Goal: Task Accomplishment & Management: Complete application form

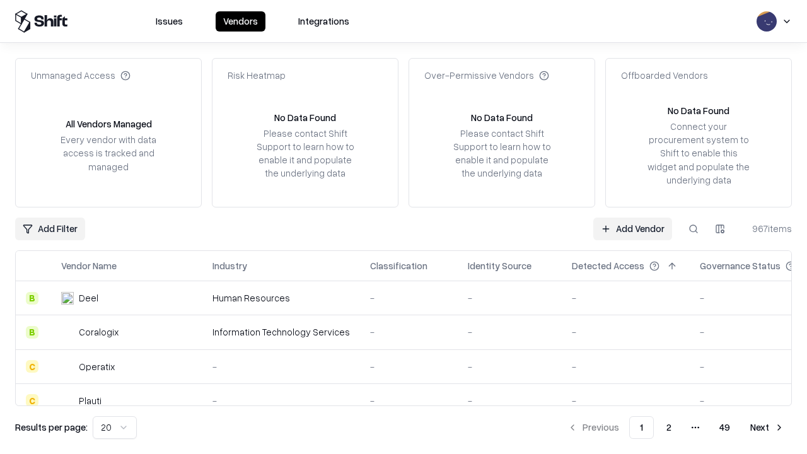
click at [632, 228] on link "Add Vendor" at bounding box center [632, 229] width 79 height 23
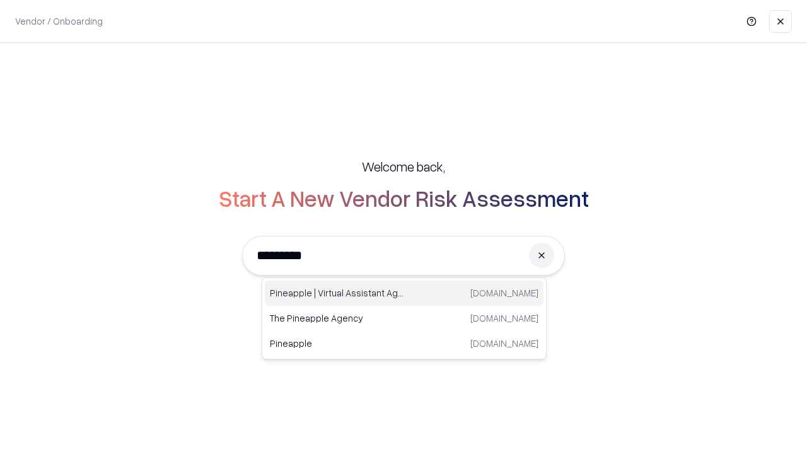
click at [404, 293] on div "Pineapple | Virtual Assistant Agency trypineapple.com" at bounding box center [404, 293] width 279 height 25
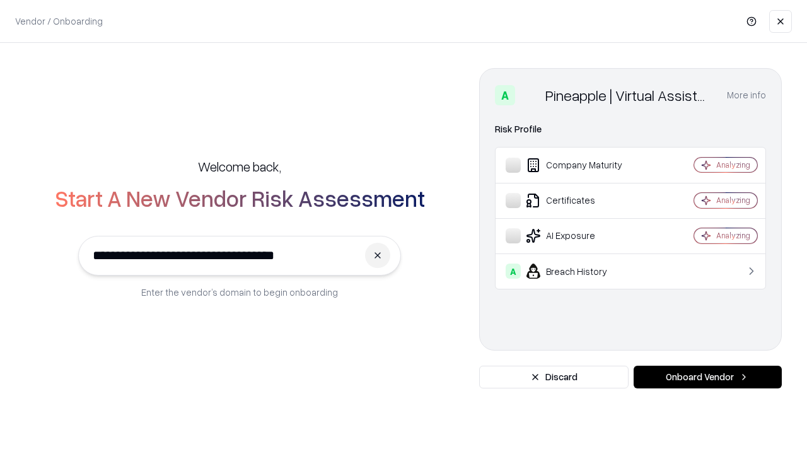
type input "**********"
click at [707, 377] on button "Onboard Vendor" at bounding box center [708, 377] width 148 height 23
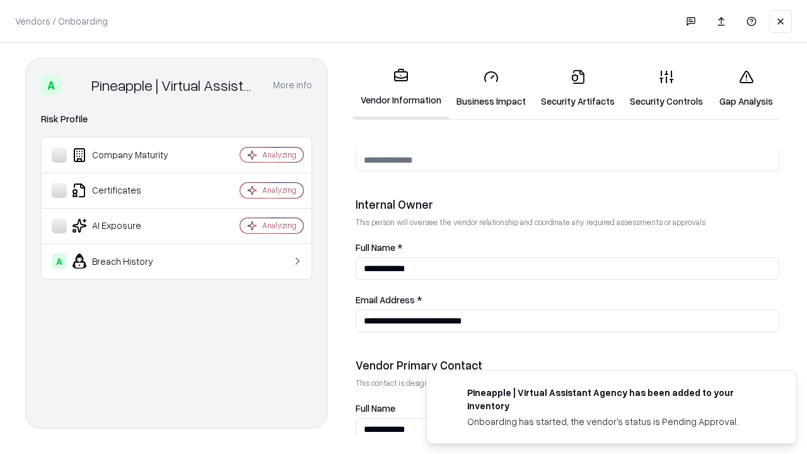
scroll to position [653, 0]
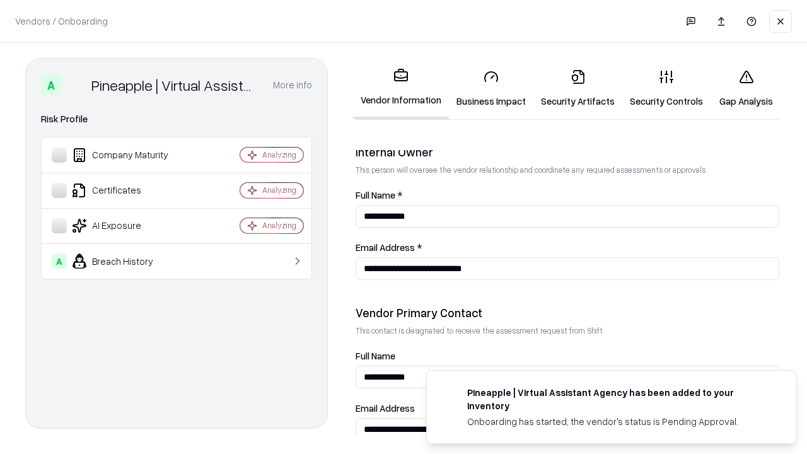
click at [491, 88] on link "Business Impact" at bounding box center [491, 88] width 84 height 59
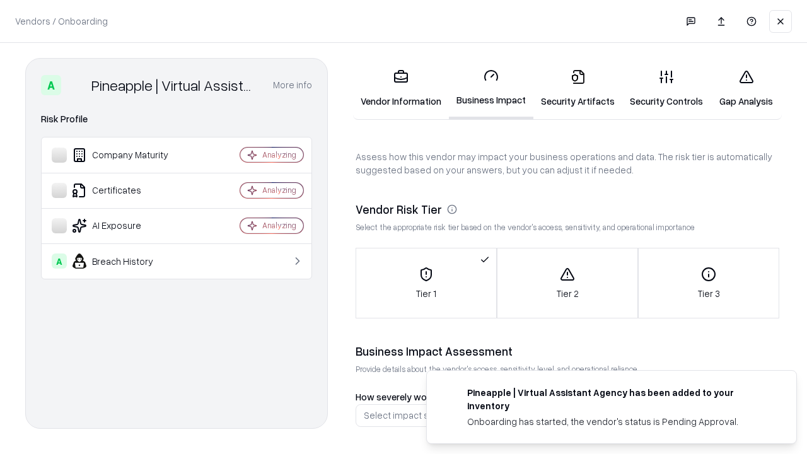
click at [578, 88] on link "Security Artifacts" at bounding box center [577, 88] width 89 height 59
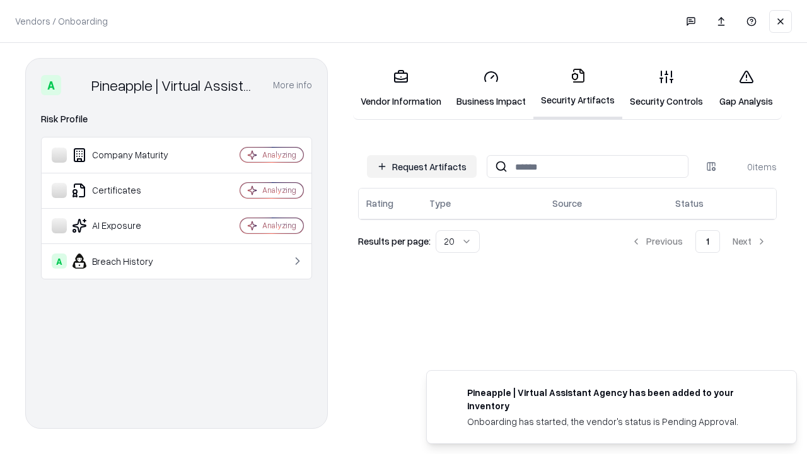
click at [422, 166] on button "Request Artifacts" at bounding box center [422, 166] width 110 height 23
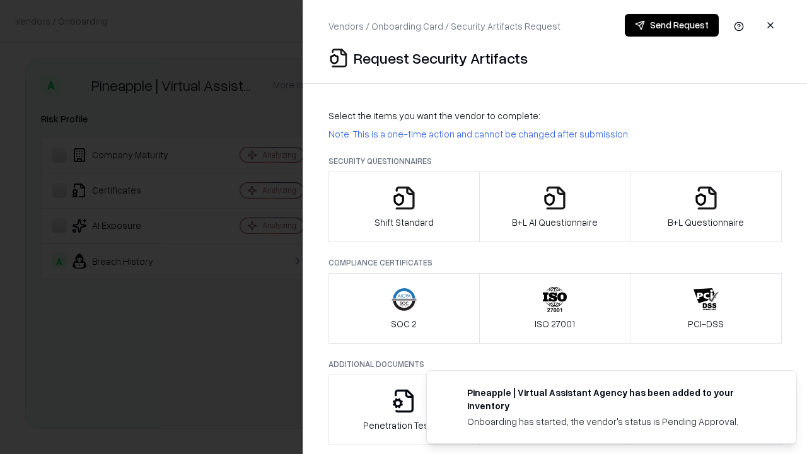
click at [404, 207] on icon "button" at bounding box center [404, 197] width 25 height 25
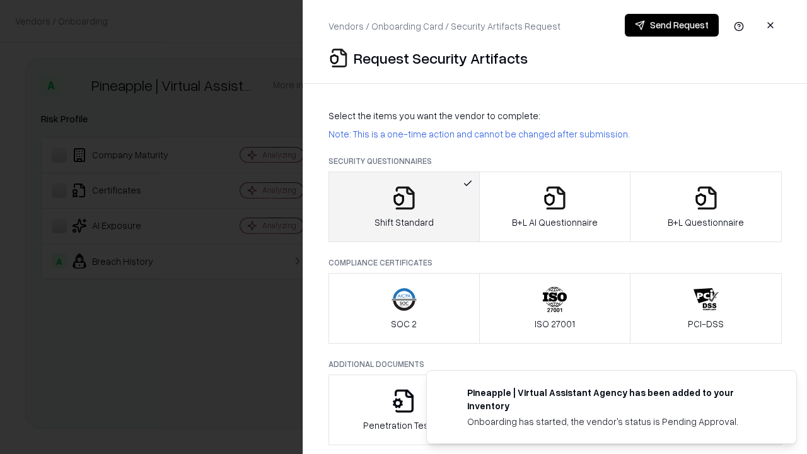
click at [672, 25] on button "Send Request" at bounding box center [672, 25] width 94 height 23
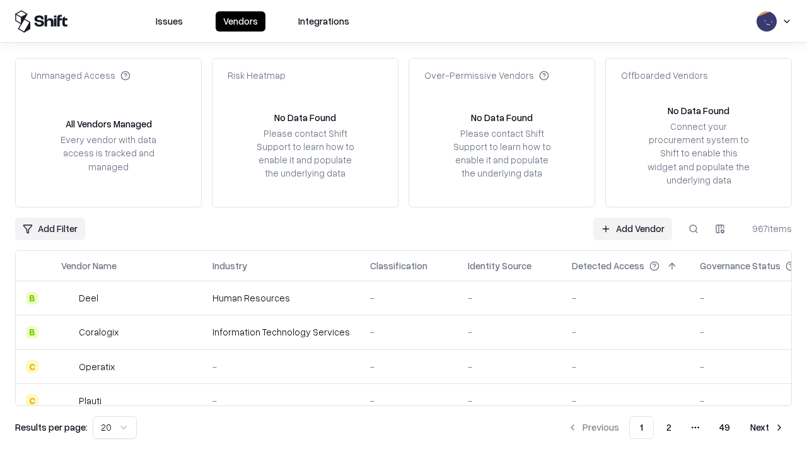
click at [694, 228] on button at bounding box center [693, 229] width 23 height 23
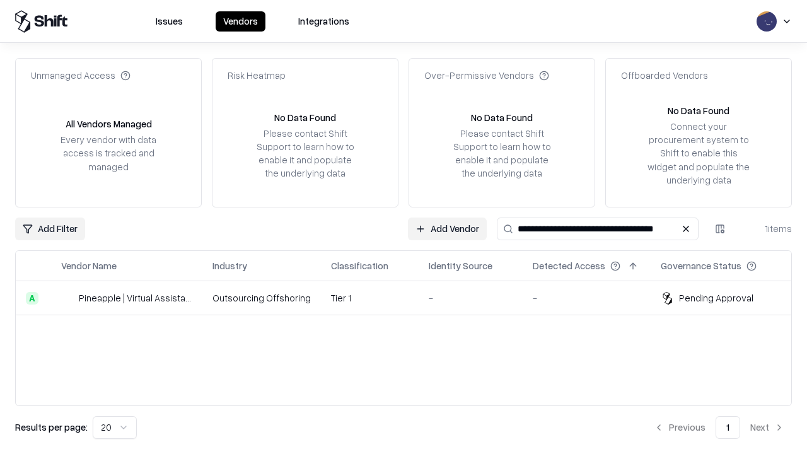
type input "**********"
click at [411, 298] on td "Tier 1" at bounding box center [370, 298] width 98 height 34
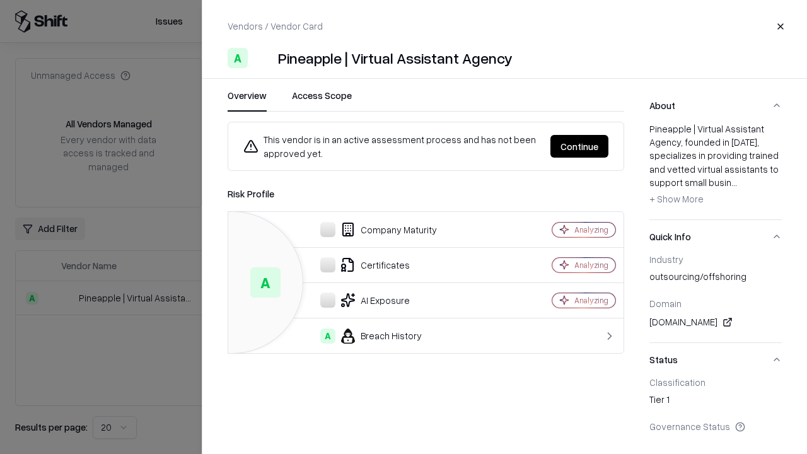
click at [579, 146] on button "Continue" at bounding box center [579, 146] width 58 height 23
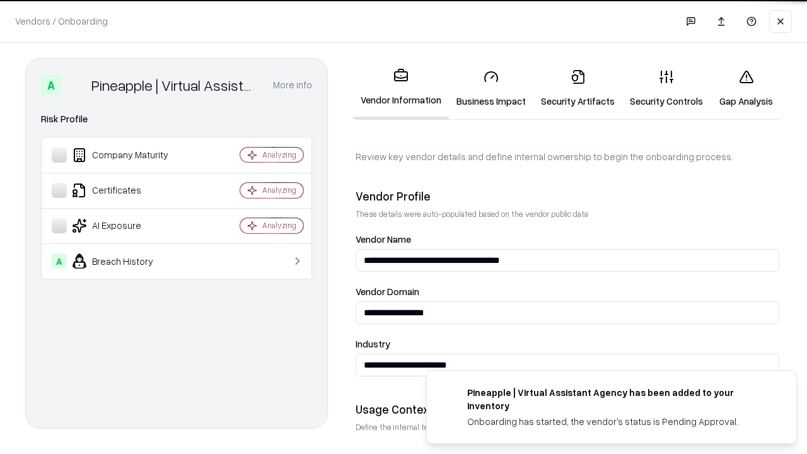
click at [578, 88] on link "Security Artifacts" at bounding box center [577, 88] width 89 height 59
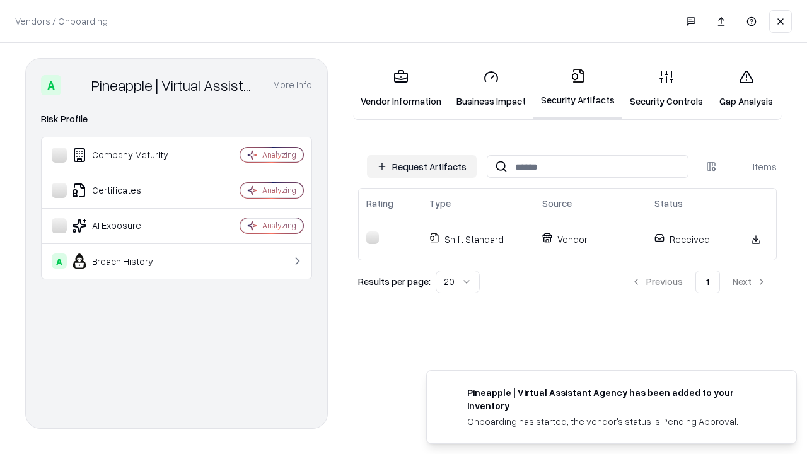
click at [666, 88] on link "Security Controls" at bounding box center [666, 88] width 88 height 59
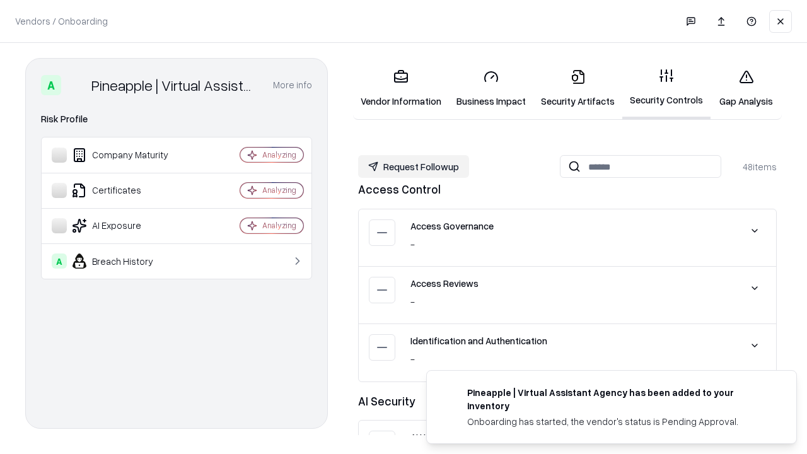
click at [414, 166] on button "Request Followup" at bounding box center [413, 166] width 111 height 23
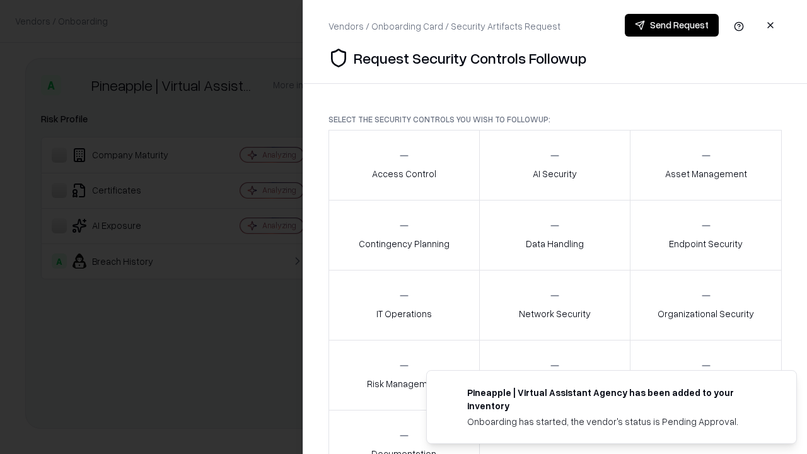
click at [404, 165] on div "Access Control" at bounding box center [404, 164] width 64 height 31
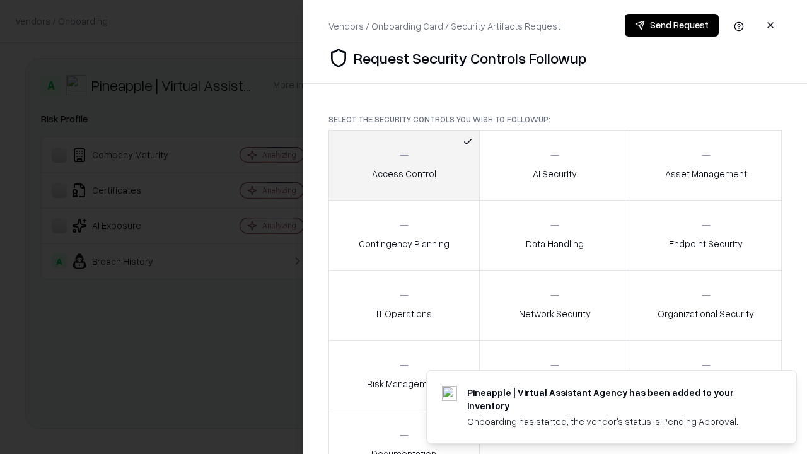
click at [672, 25] on button "Send Request" at bounding box center [672, 25] width 94 height 23
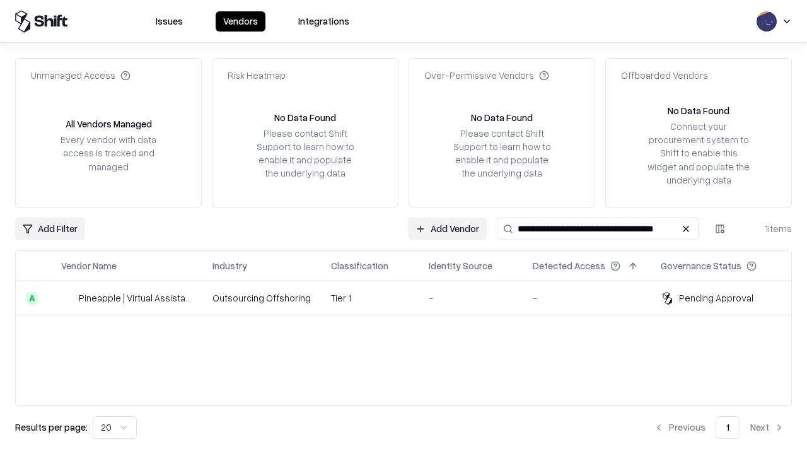
type input "**********"
click at [411, 298] on td "Tier 1" at bounding box center [370, 298] width 98 height 34
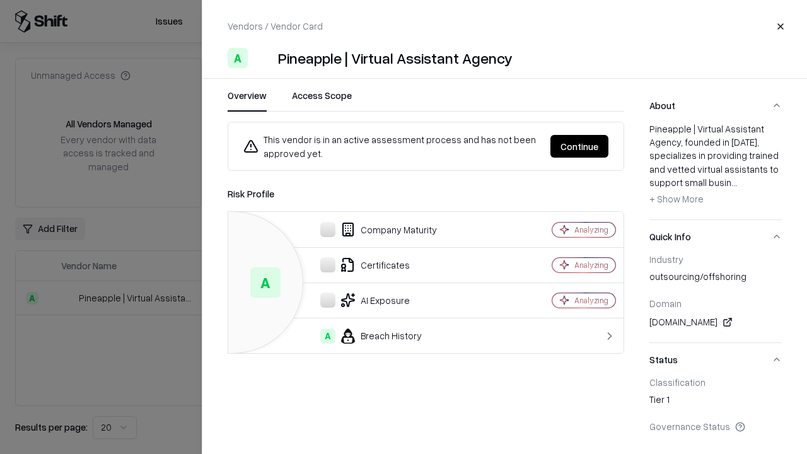
click at [579, 146] on button "Continue" at bounding box center [579, 146] width 58 height 23
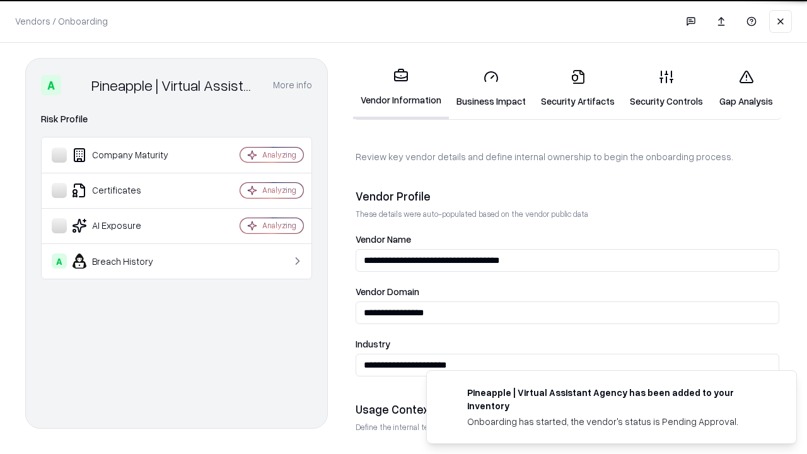
click at [746, 88] on link "Gap Analysis" at bounding box center [746, 88] width 71 height 59
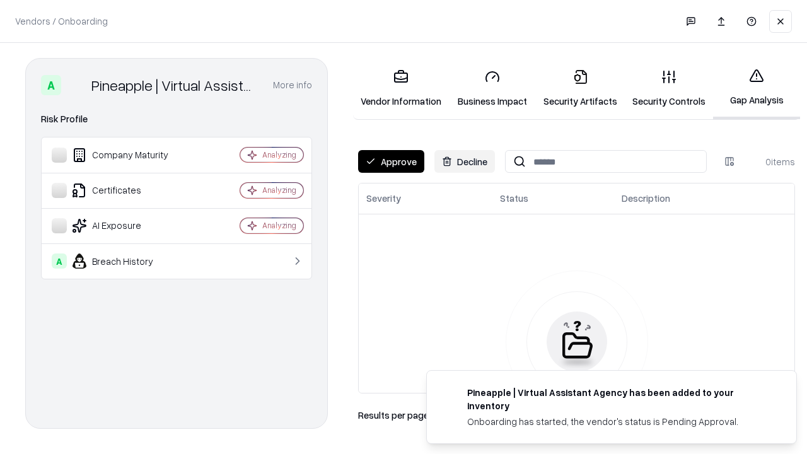
click at [391, 161] on button "Approve" at bounding box center [391, 161] width 66 height 23
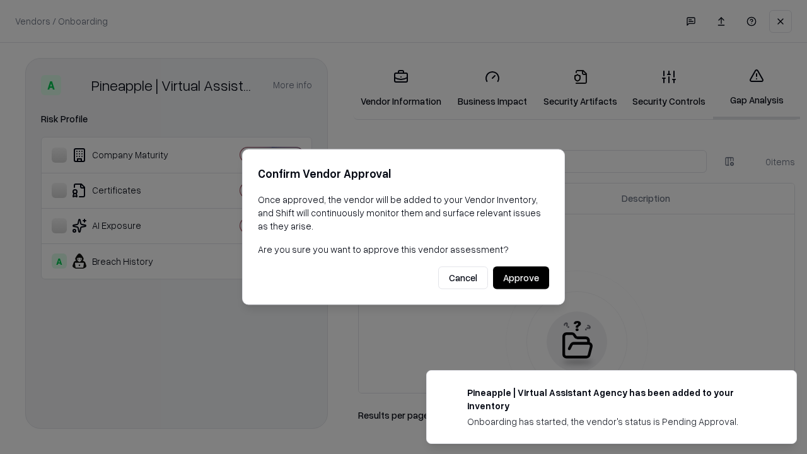
click at [521, 277] on button "Approve" at bounding box center [521, 278] width 56 height 23
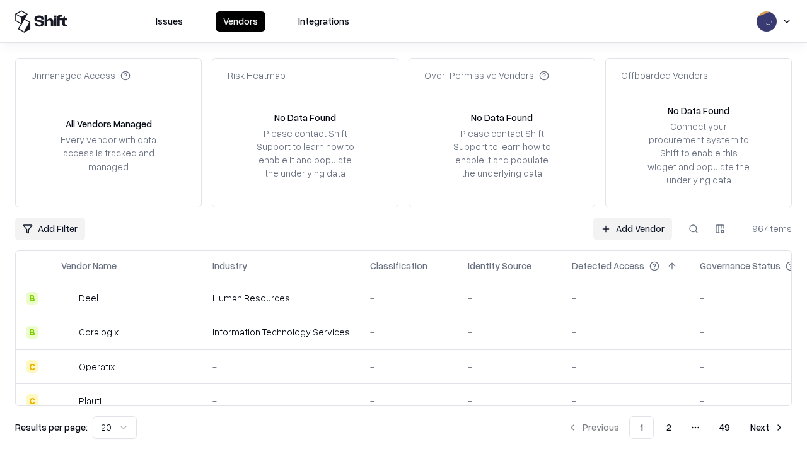
type input "**********"
click at [632, 228] on link "Add Vendor" at bounding box center [632, 229] width 79 height 23
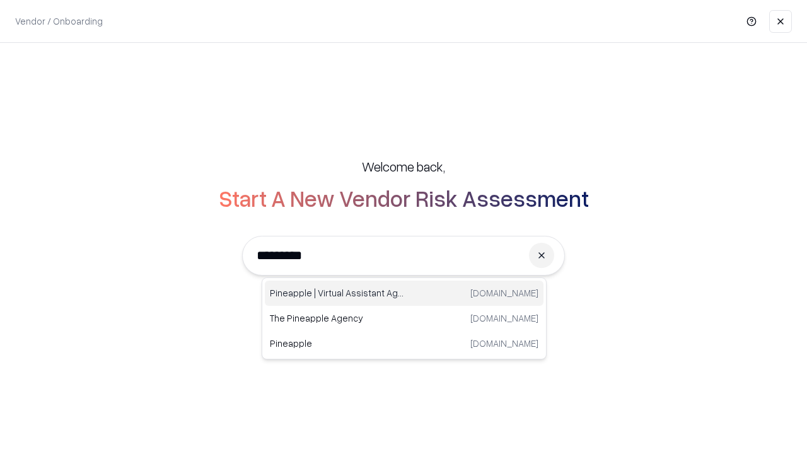
click at [404, 293] on div "Pineapple | Virtual Assistant Agency trypineapple.com" at bounding box center [404, 293] width 279 height 25
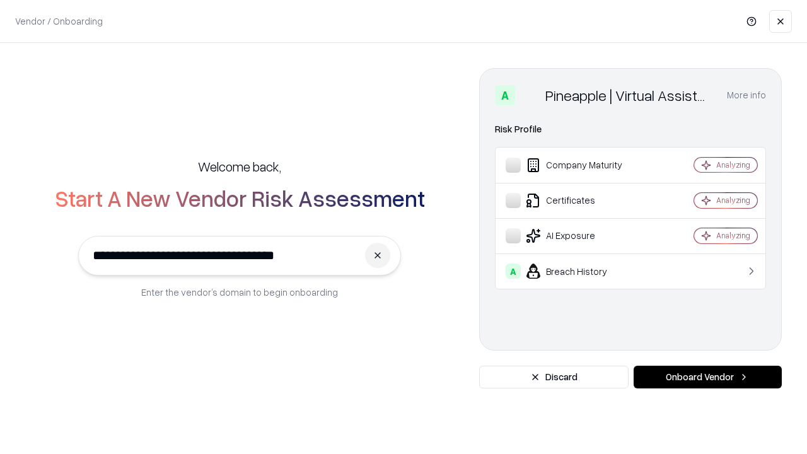
type input "**********"
click at [707, 377] on button "Onboard Vendor" at bounding box center [708, 377] width 148 height 23
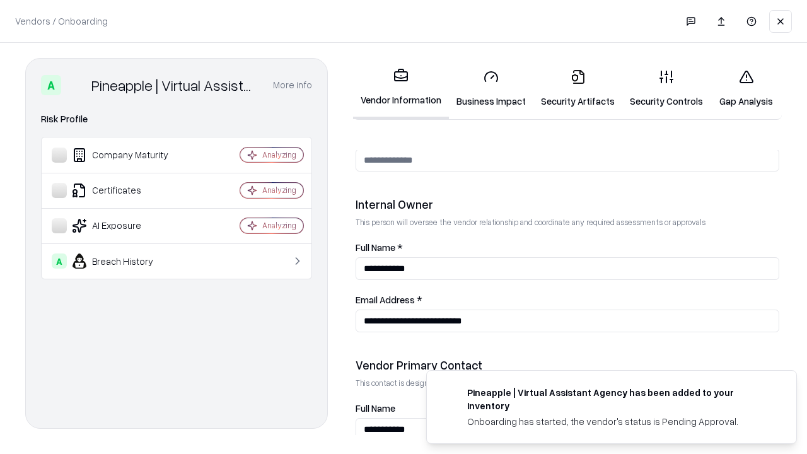
scroll to position [653, 0]
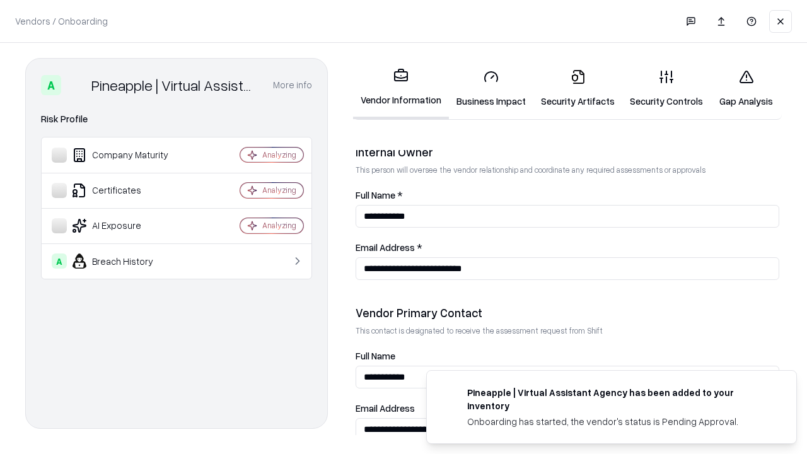
click at [746, 88] on link "Gap Analysis" at bounding box center [746, 88] width 71 height 59
